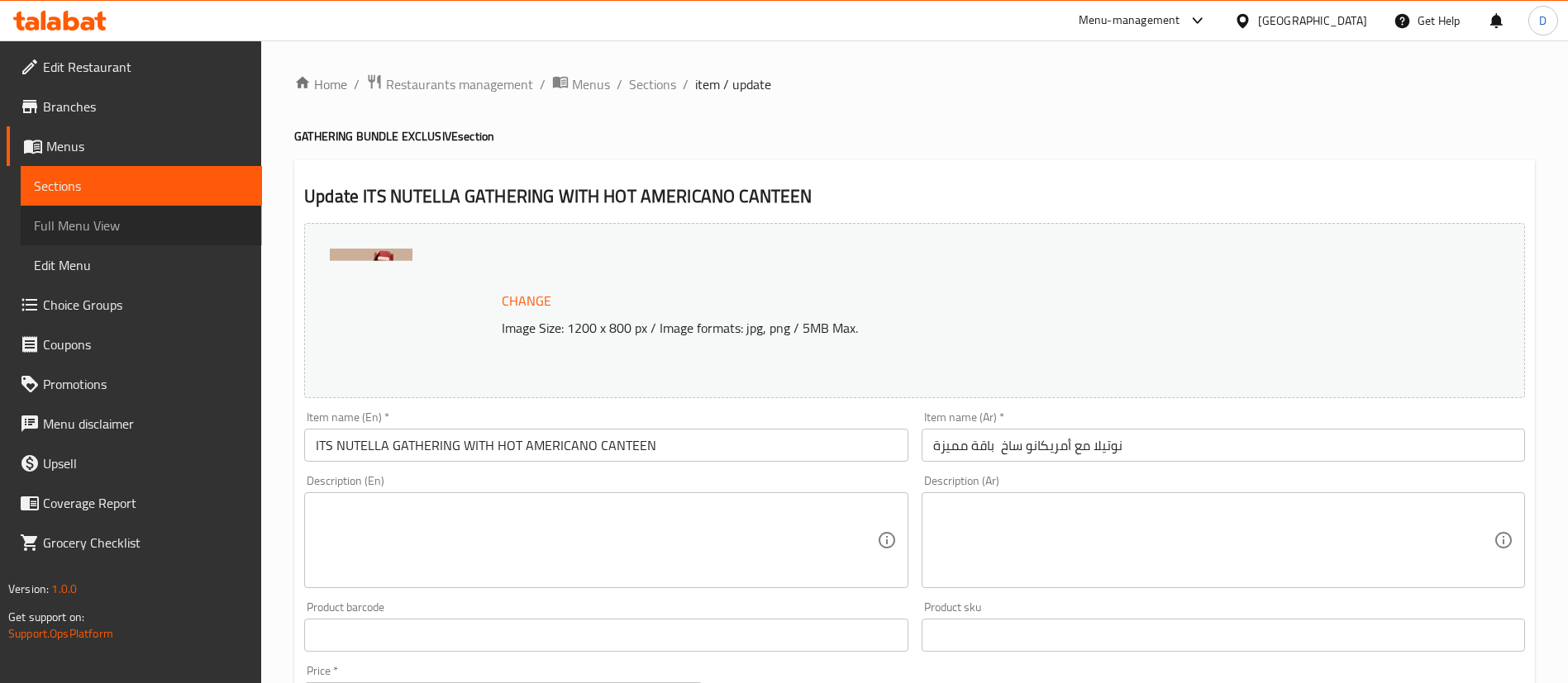
click at [77, 220] on span "Full Menu View" at bounding box center [141, 225] width 215 height 20
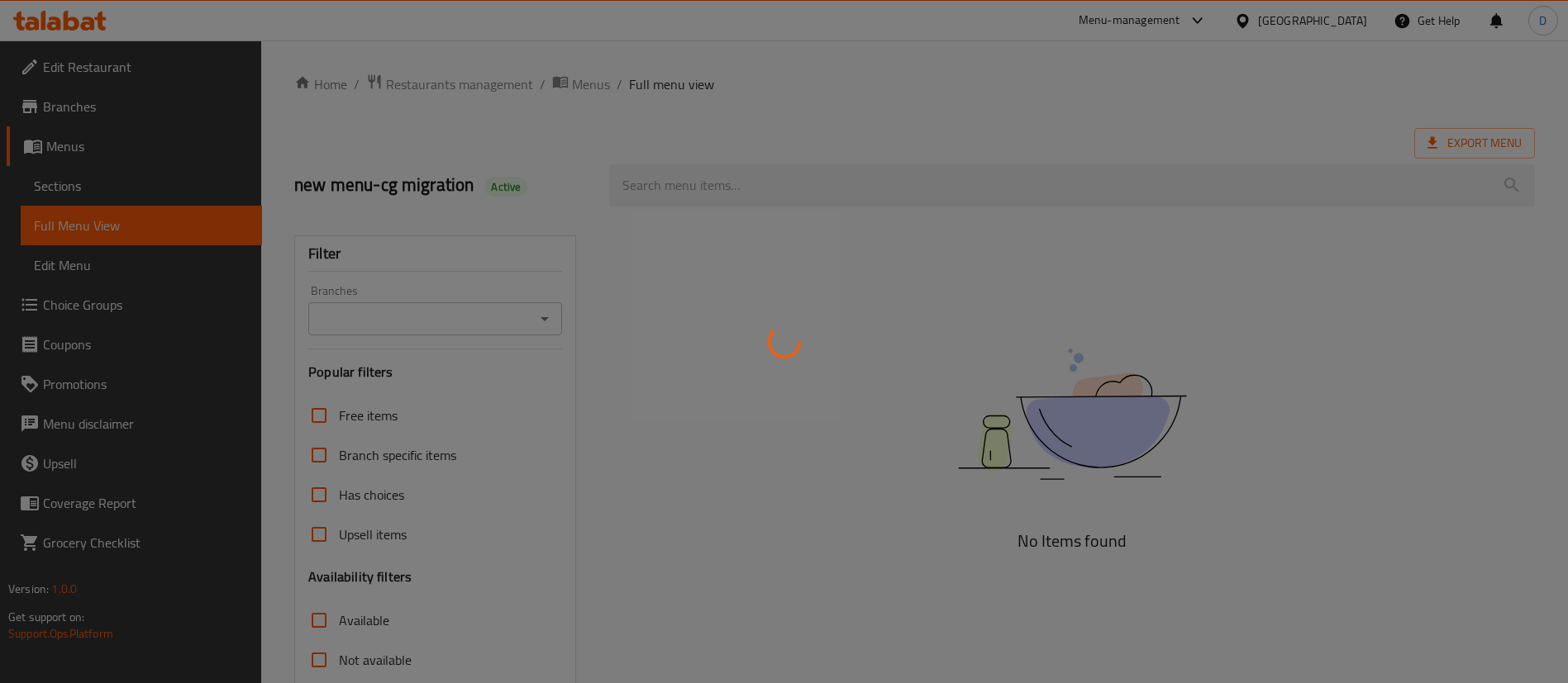
click at [86, 189] on div at bounding box center [784, 342] width 1568 height 683
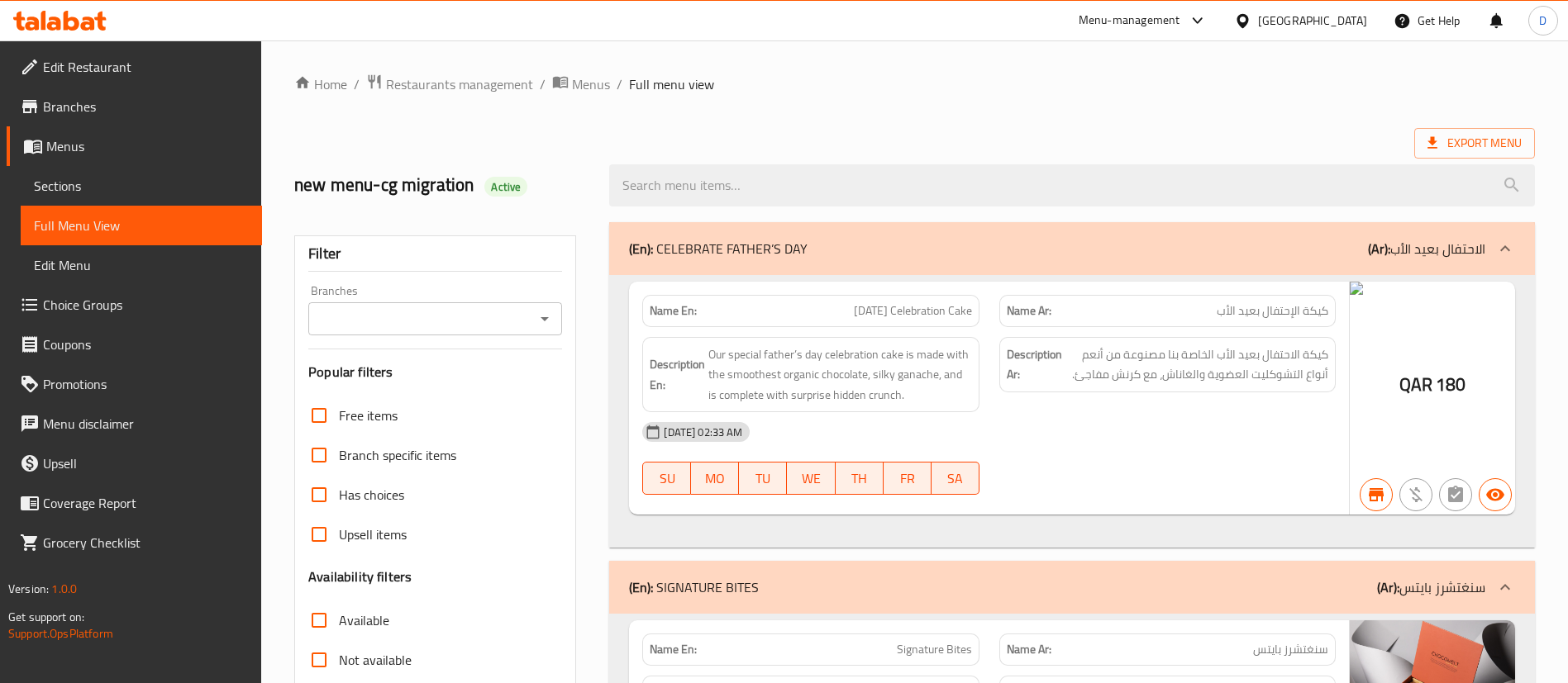
click at [86, 189] on span "Sections" at bounding box center [141, 186] width 215 height 20
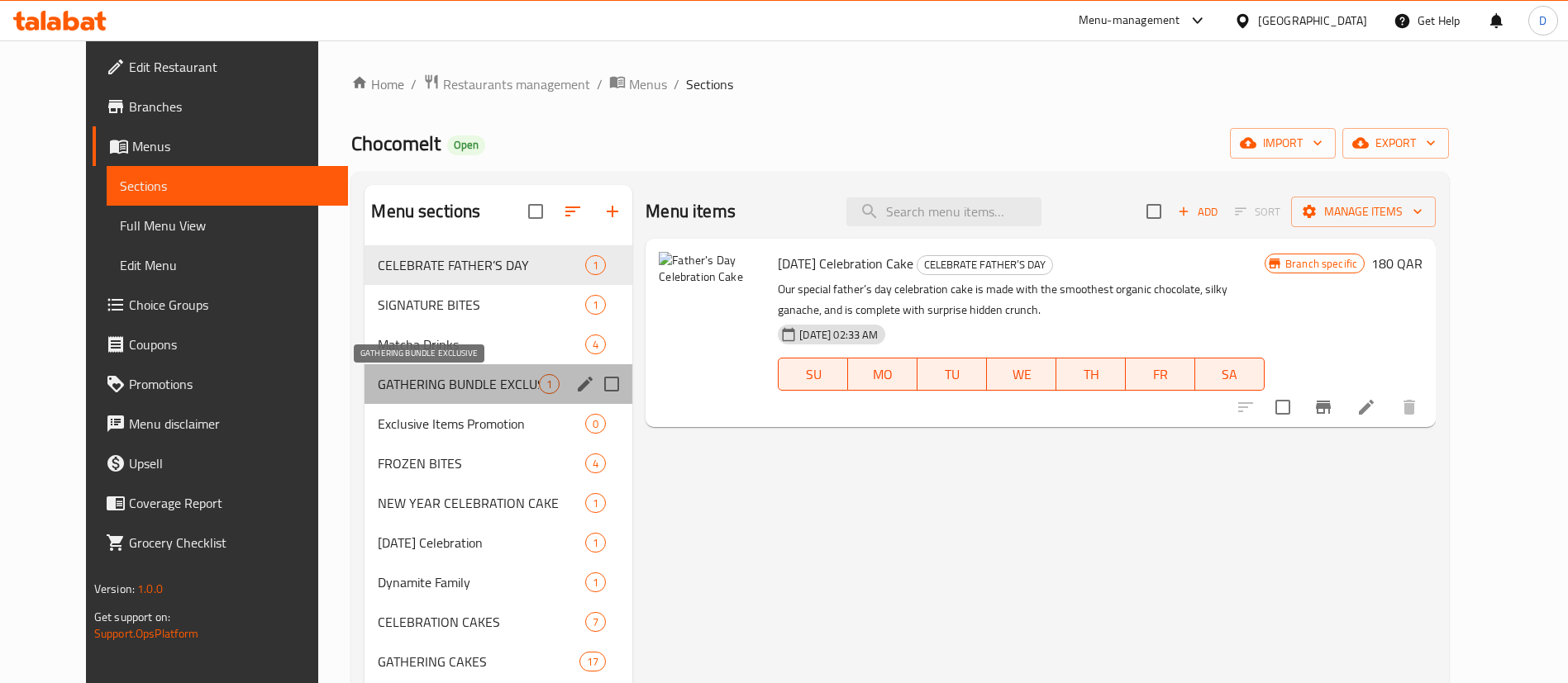
click at [425, 385] on span "GATHERING BUNDLE EXCLUSIVE" at bounding box center [458, 384] width 161 height 20
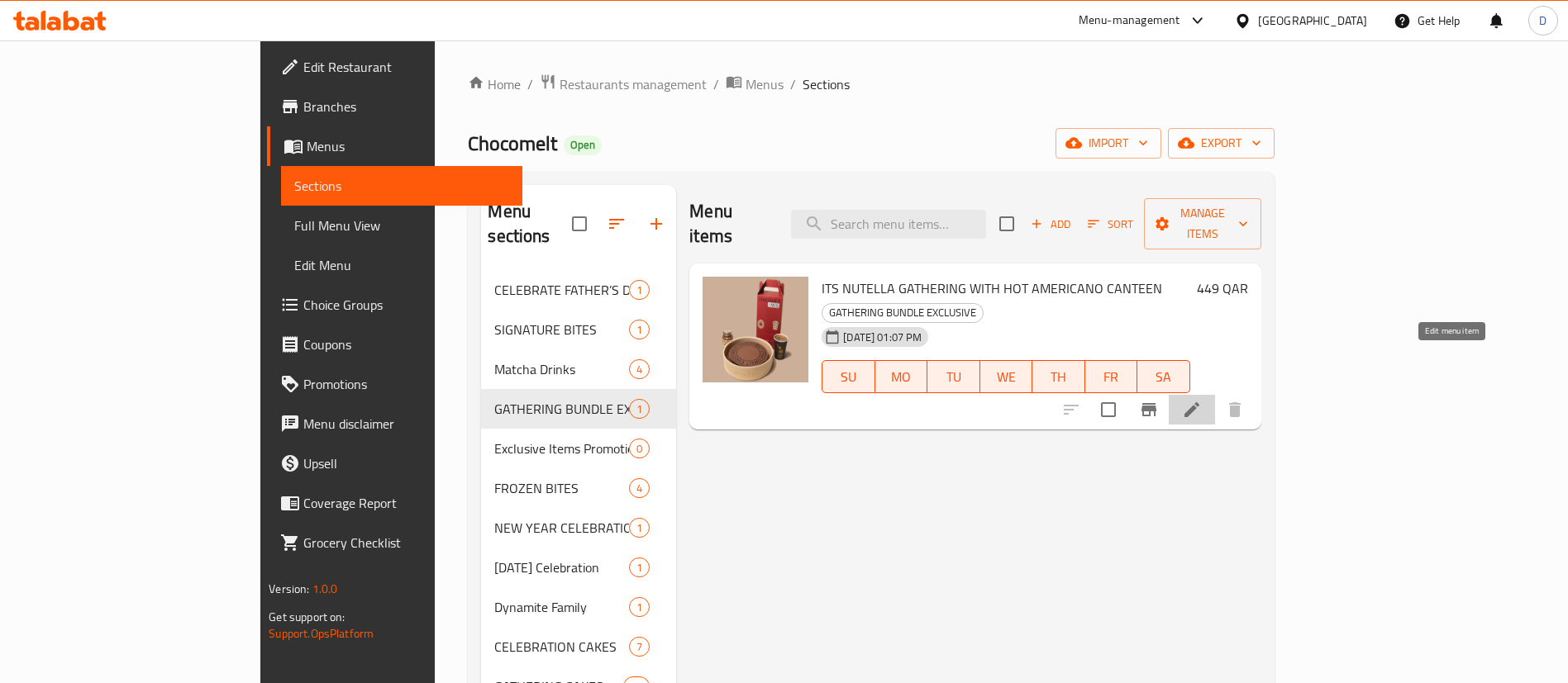
click at [1199, 402] on icon at bounding box center [1191, 409] width 15 height 15
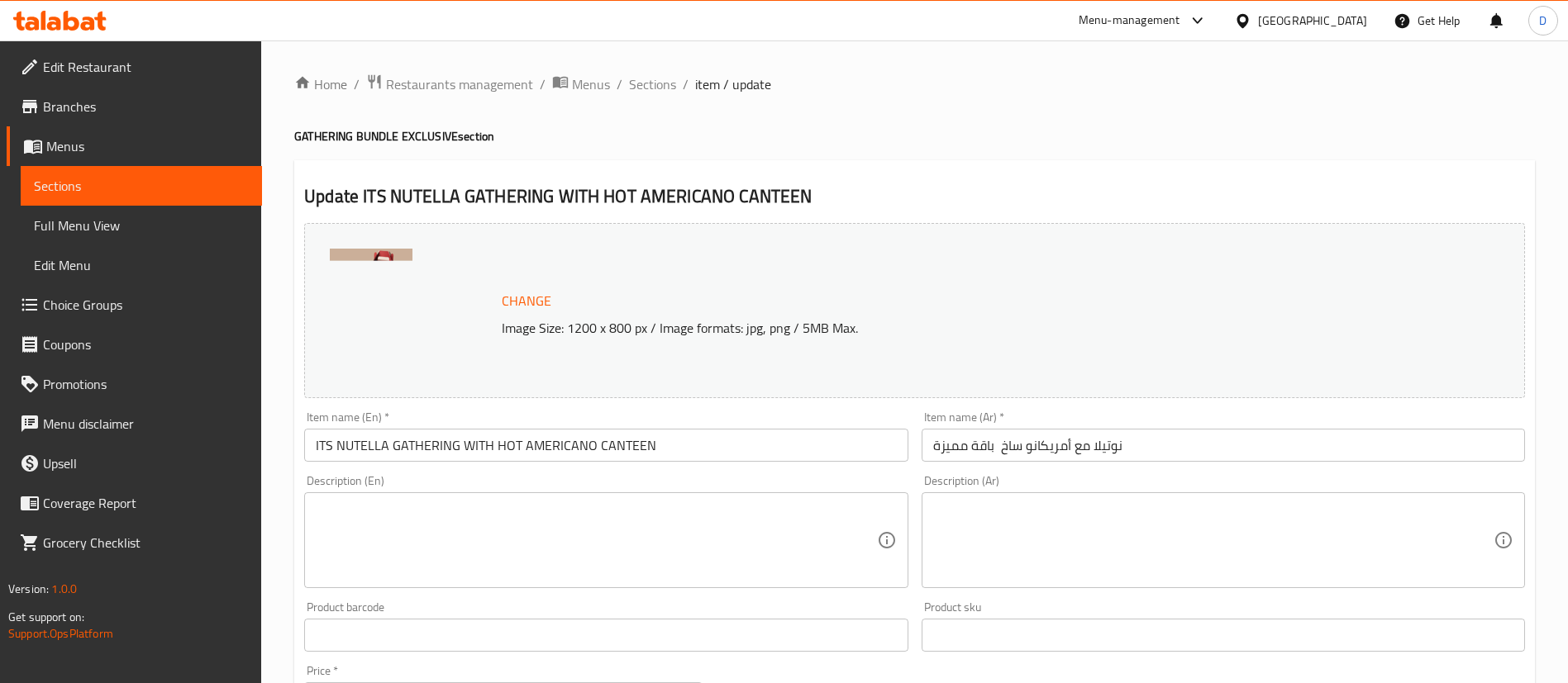
scroll to position [151, 0]
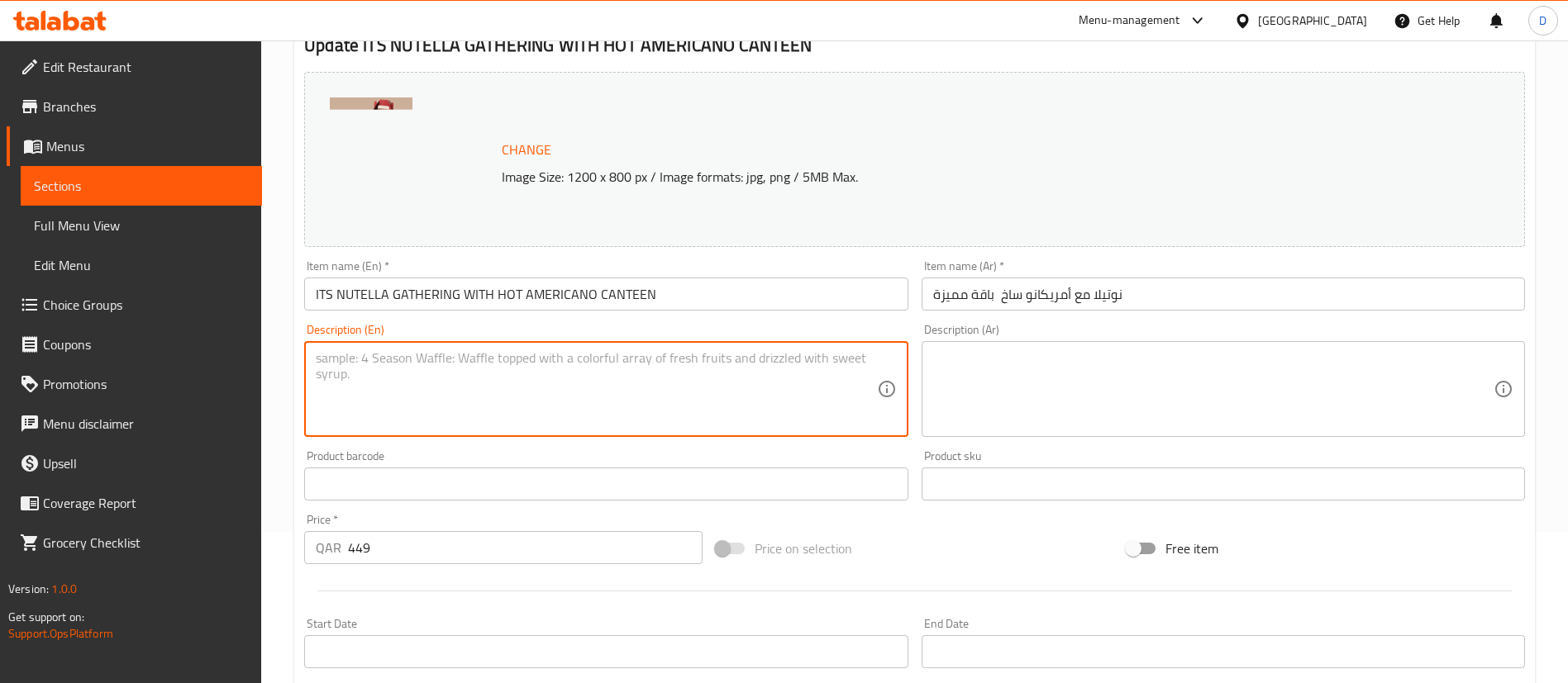
click at [629, 370] on textarea at bounding box center [596, 389] width 561 height 78
paste textarea "Rich, creamy cake with a crunch made with Nutella, Belgium chocolate, and serve…"
click at [654, 386] on textarea "Rich, creamy cake with a crunch made with Nutella, Belgium chocolate, and serve…" at bounding box center [596, 389] width 561 height 78
paste textarea "Double shot of espresso with hot water"
type textarea "Rich, creamy cake with a crunch made with Nutella, Belgium chocolate, and serve…"
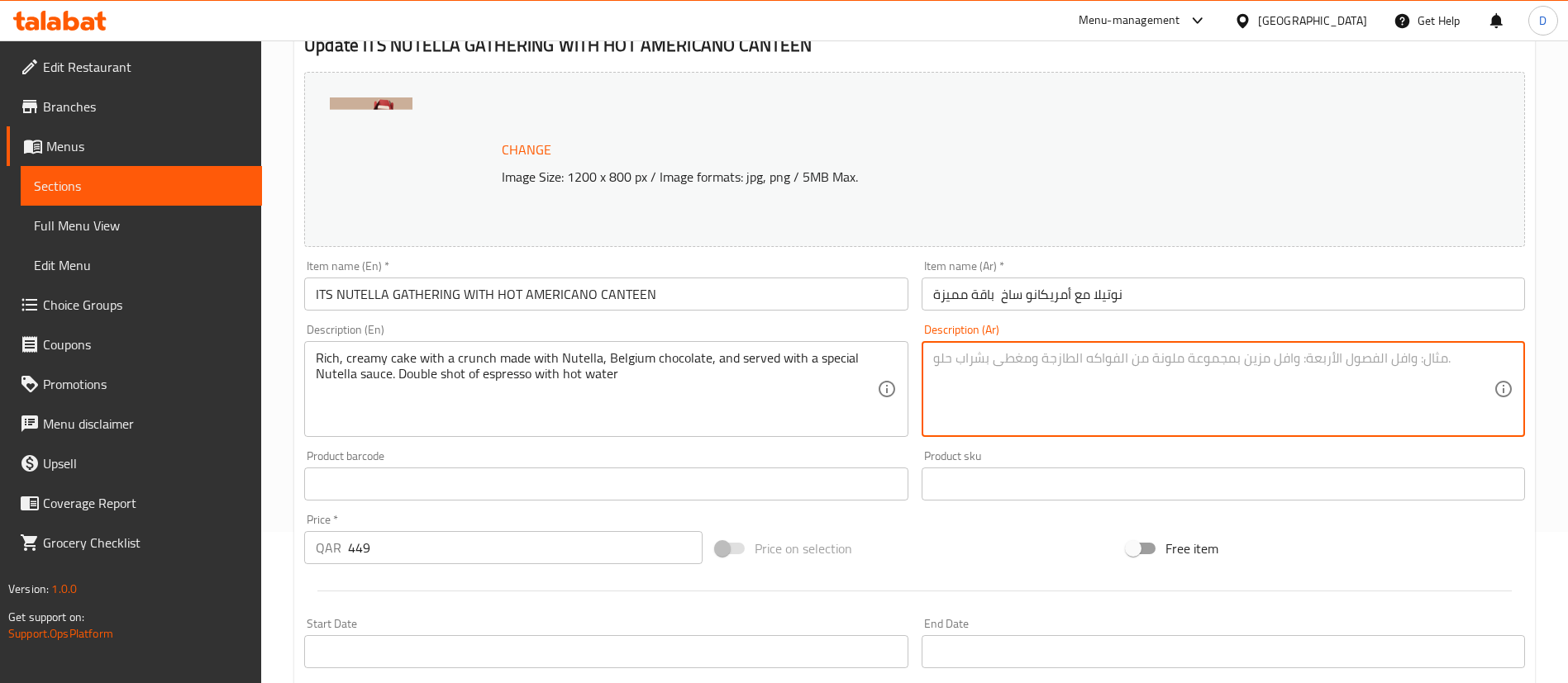
click at [1020, 361] on textarea at bounding box center [1213, 389] width 561 height 78
paste textarea "كعكة غنية وكريمية مقرمشة مصنوعة من نوتيلا، الشوكولاتة البلجيكية، وتقدم مع صلصة …"
paste textarea "جرعة مضاعفة من الإسبريسو مع الماء الساخن"
type textarea "كعكة غنية وكريمية مقرمشة مصنوعة من نوتيلا، الشوكولاتة البلجيكية، وتقدم مع صلصة …"
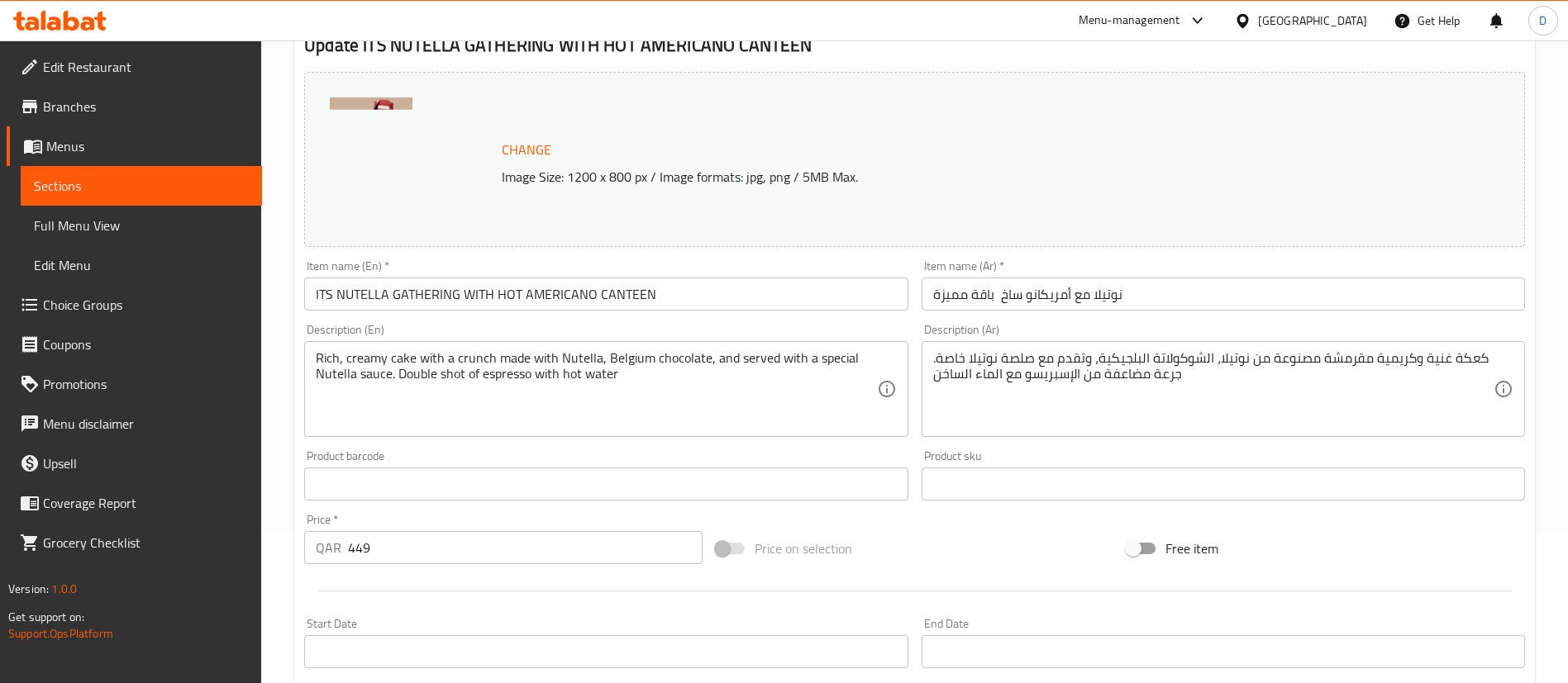
click at [836, 453] on div "Product barcode Product barcode" at bounding box center [605, 475] width 603 height 50
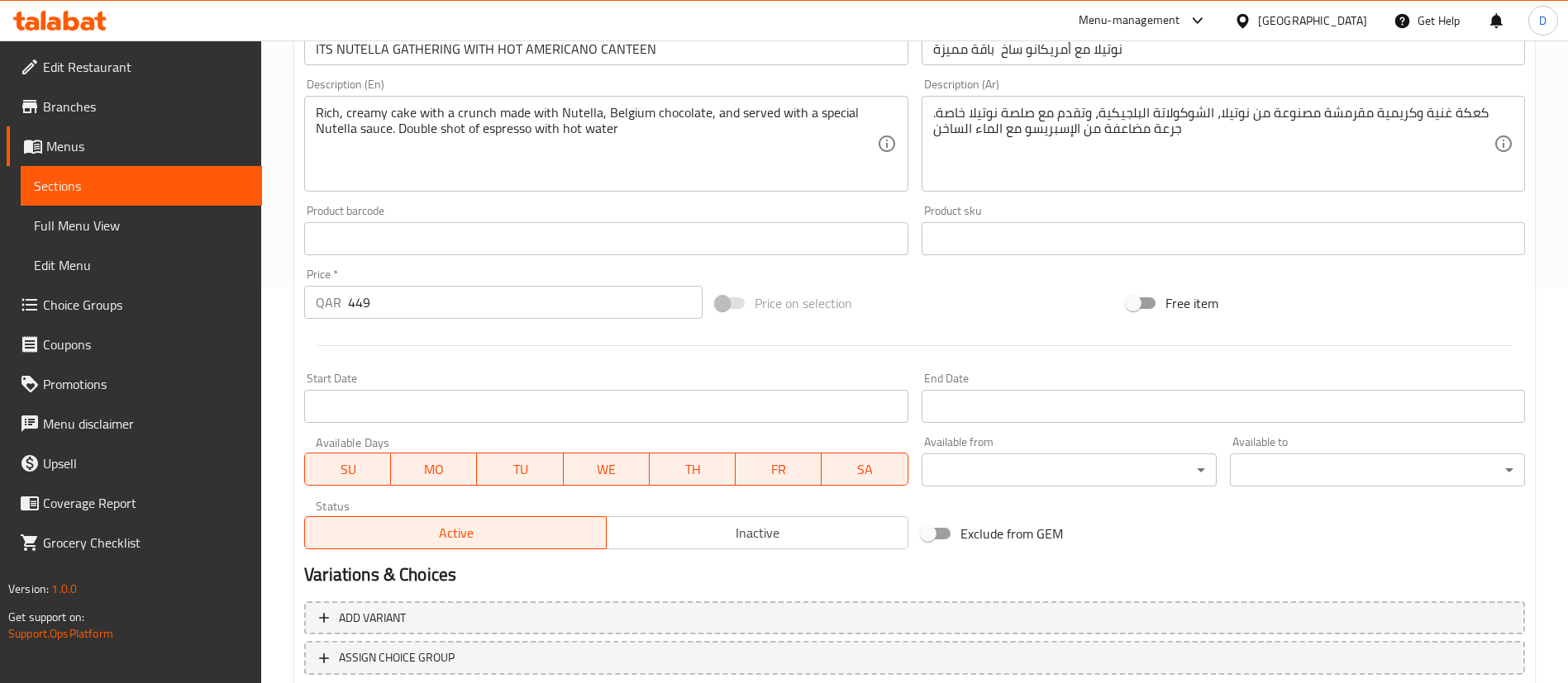
scroll to position [508, 0]
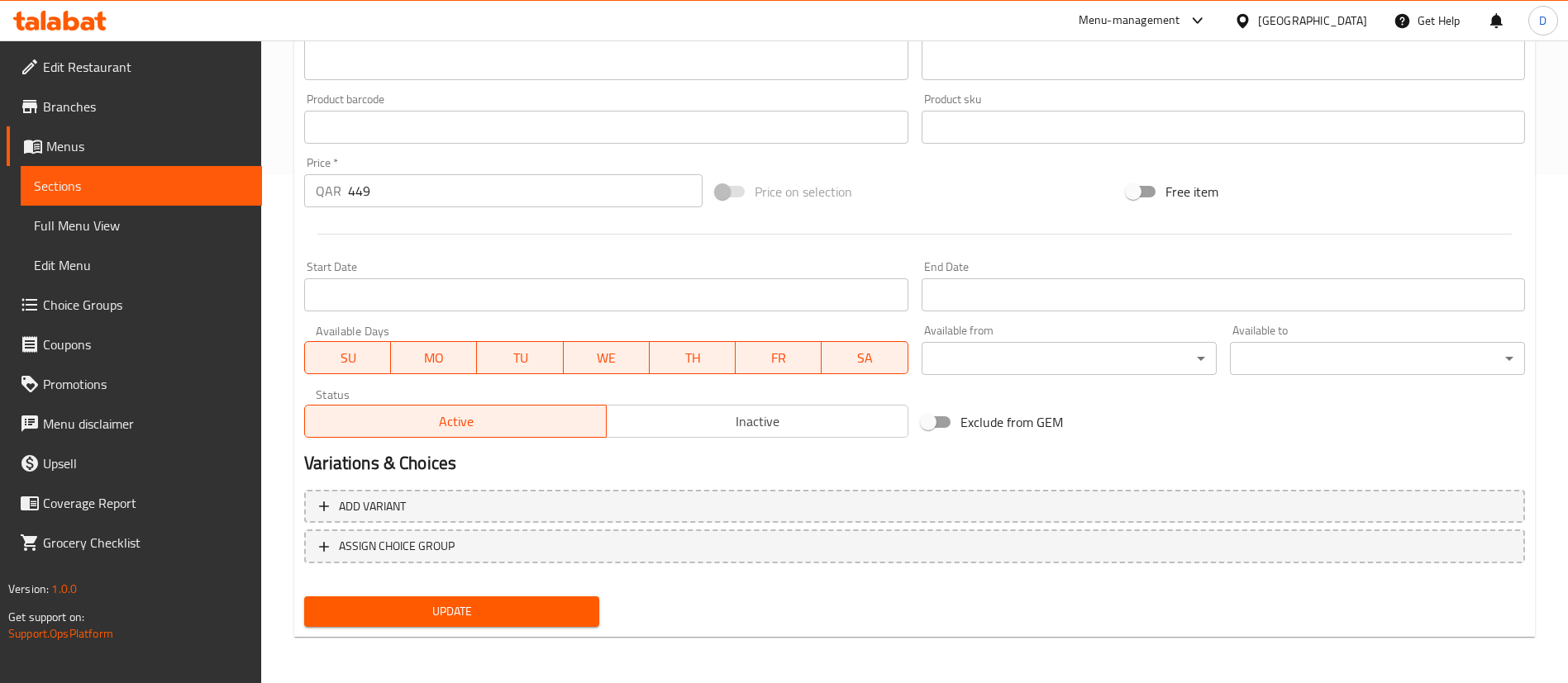
click at [499, 606] on span "Update" at bounding box center [452, 611] width 269 height 20
